Goal: Task Accomplishment & Management: Use online tool/utility

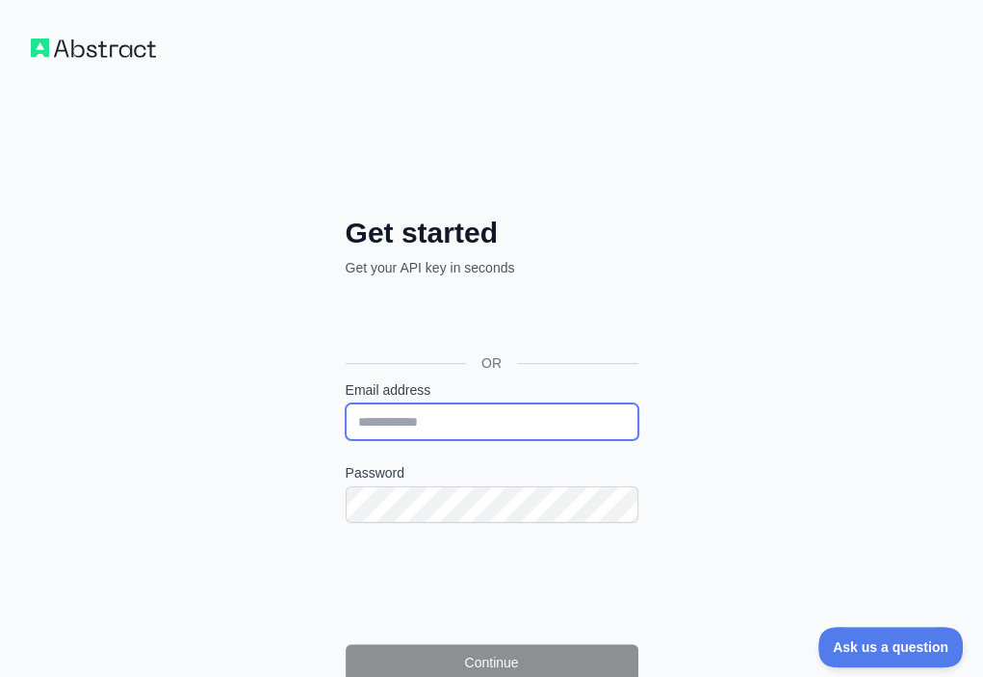
click at [346, 403] on input "Email address" at bounding box center [492, 421] width 293 height 37
paste input "**********"
type input "**********"
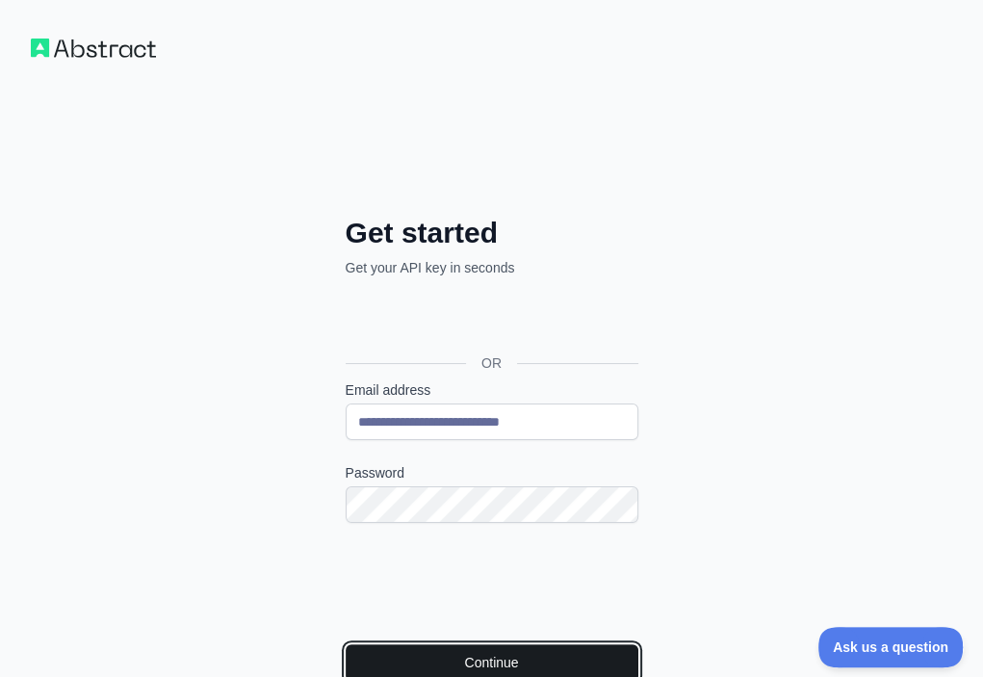
click at [346, 644] on button "Continue" at bounding box center [492, 662] width 293 height 37
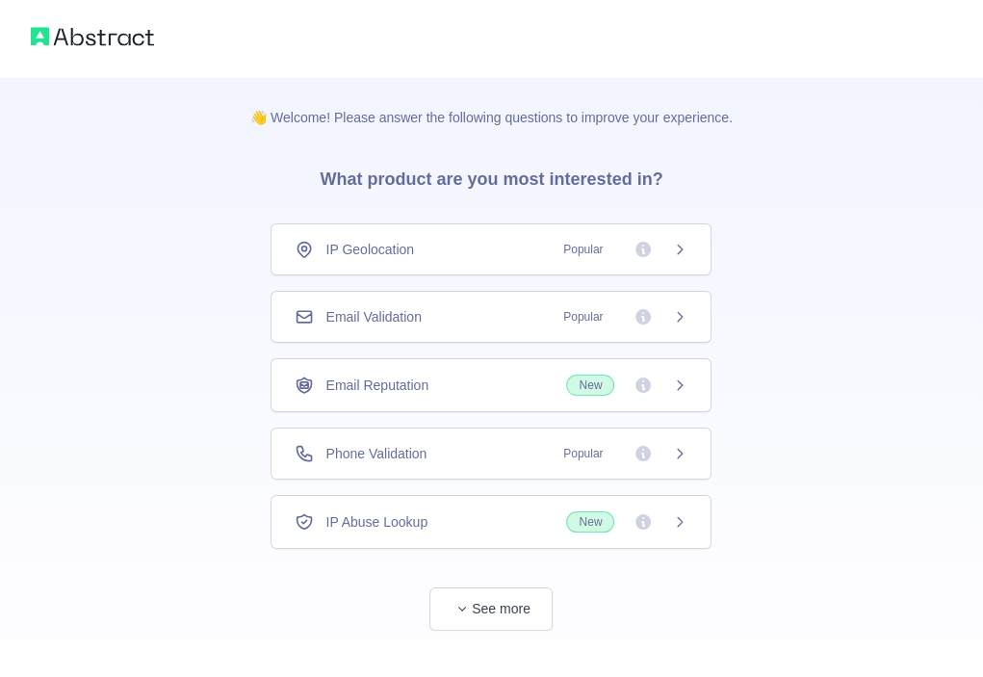
click at [480, 324] on div "Email Validation Popular" at bounding box center [491, 316] width 393 height 19
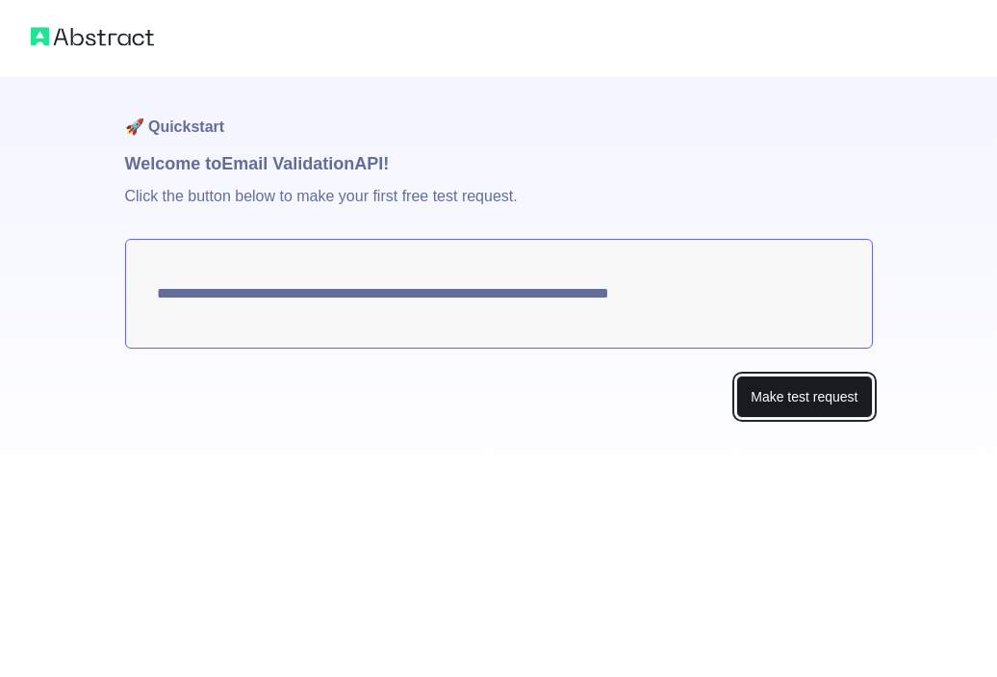
click at [793, 402] on button "Make test request" at bounding box center [804, 396] width 136 height 43
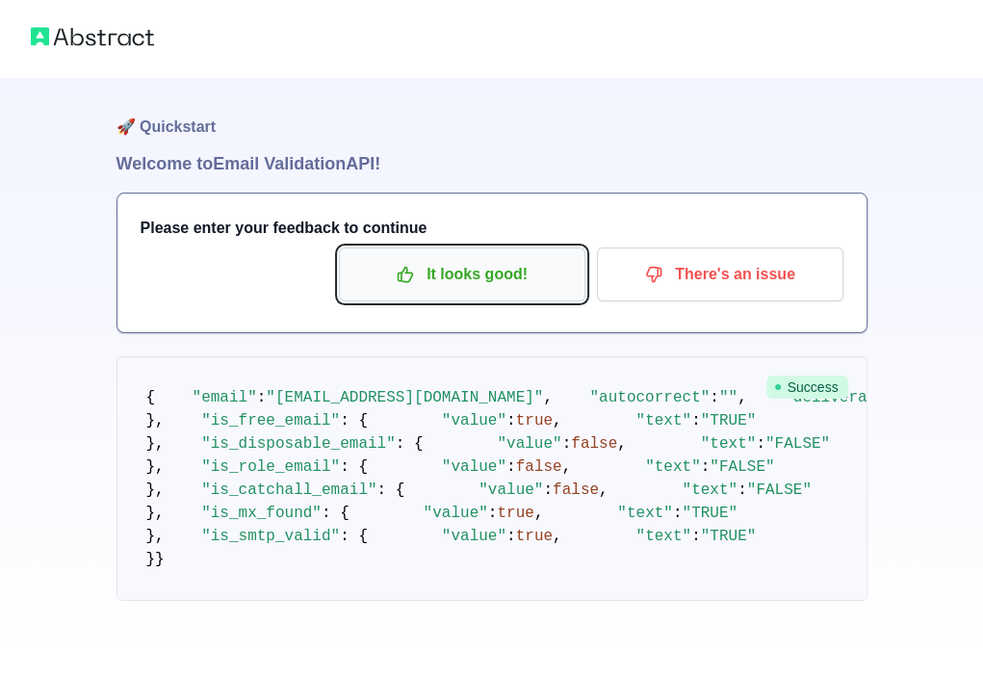
click at [443, 293] on button "It looks good!" at bounding box center [462, 274] width 246 height 54
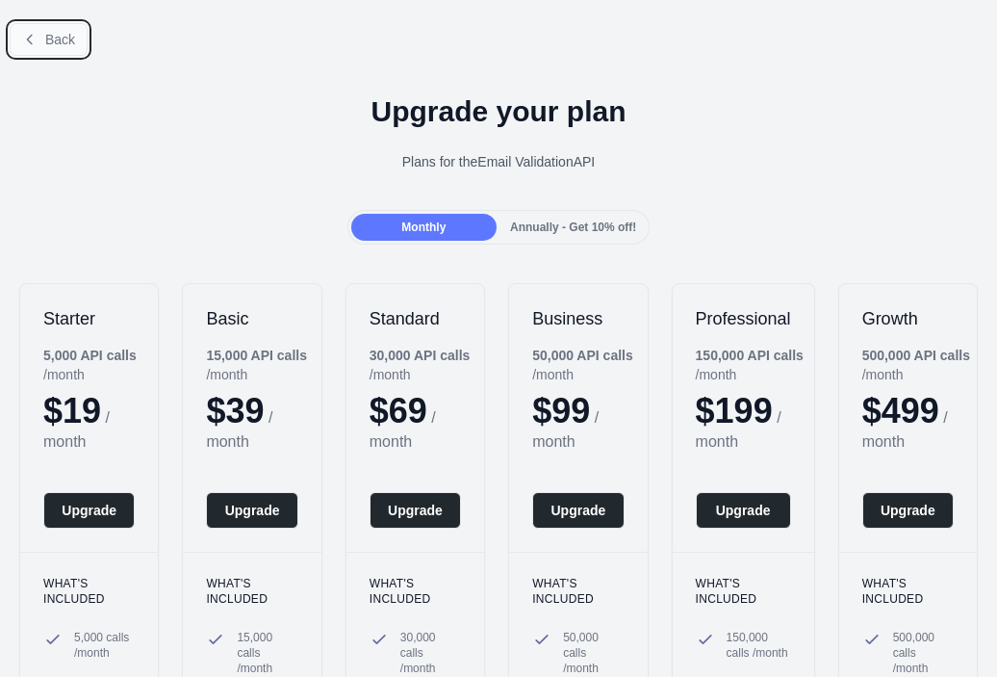
click at [48, 39] on span "Back" at bounding box center [60, 39] width 30 height 15
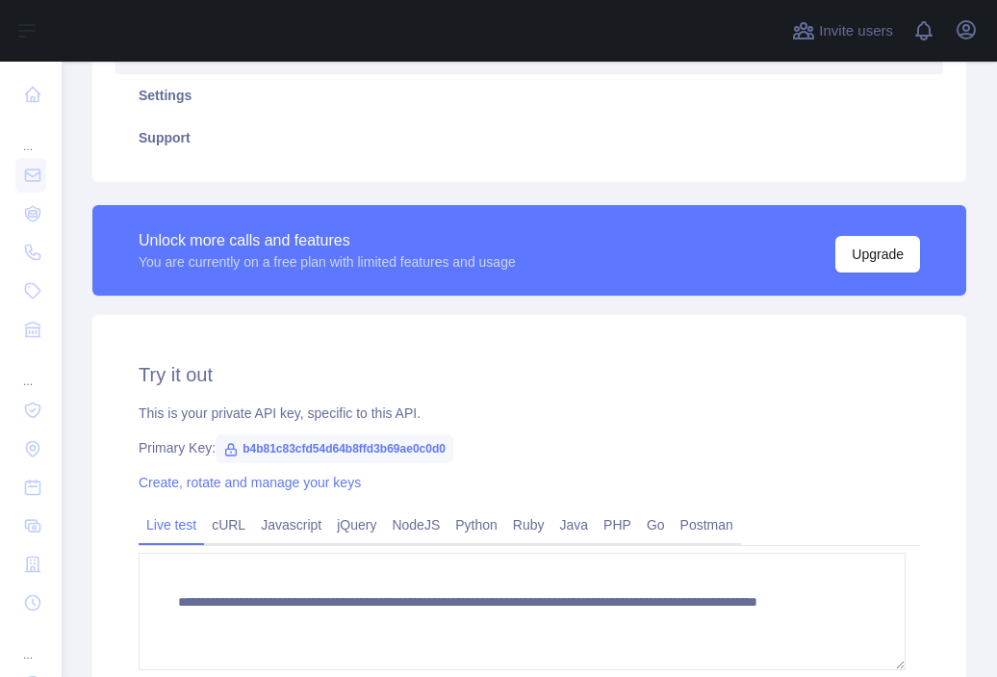
scroll to position [408, 0]
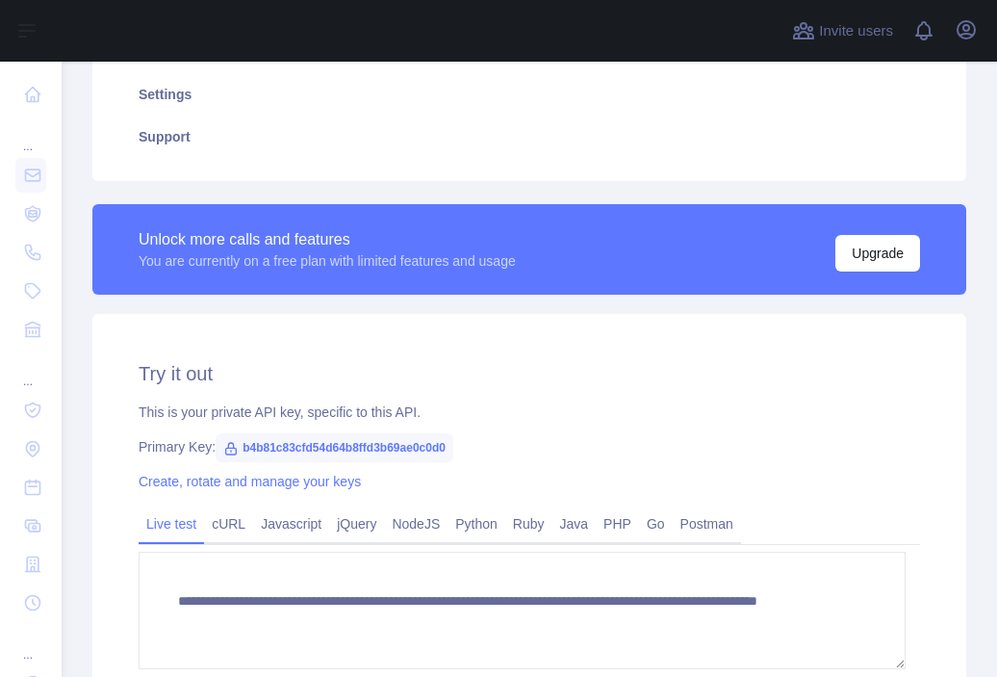
click at [375, 446] on span "b4b81c83cfd54d64b8ffd3b69ae0c0d0" at bounding box center [335, 447] width 238 height 29
copy span "b4b81c83cfd54d64b8ffd3b69ae0c0d0"
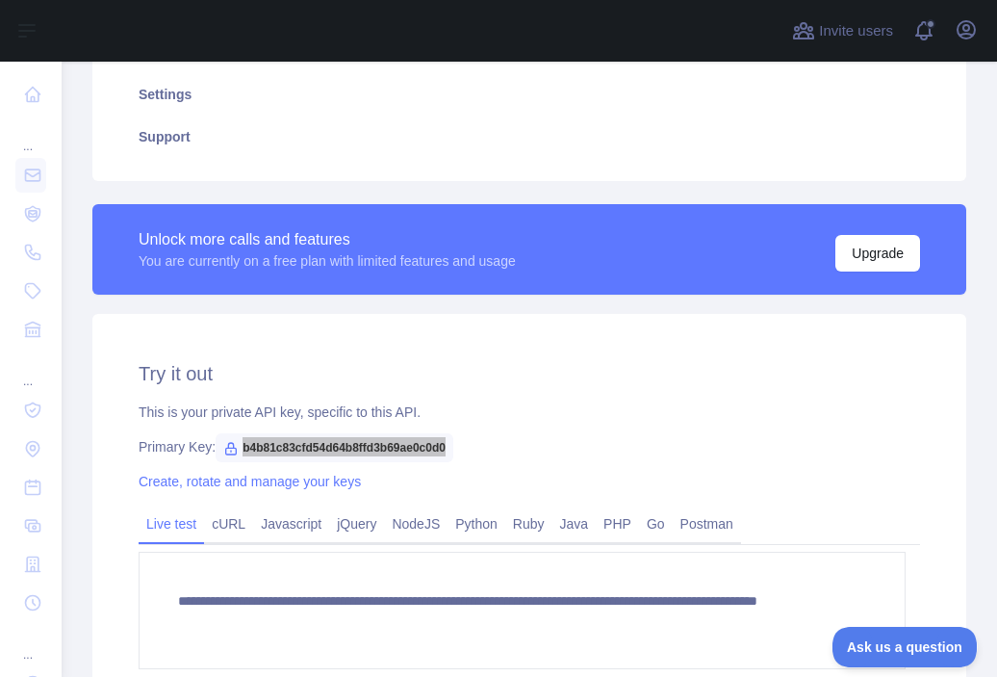
scroll to position [0, 0]
